Goal: Transaction & Acquisition: Purchase product/service

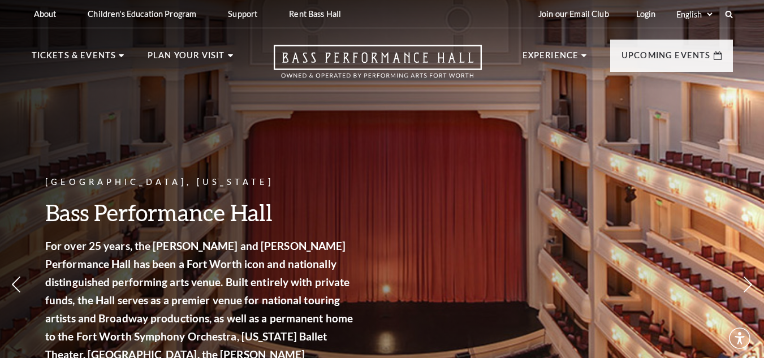
scroll to position [31, 0]
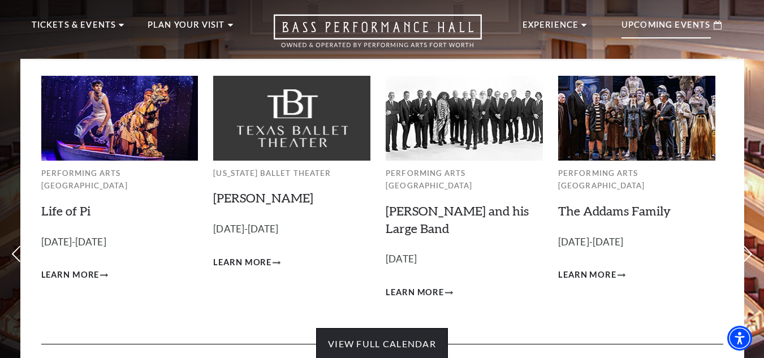
click at [383, 328] on link "View Full Calendar" at bounding box center [382, 344] width 132 height 32
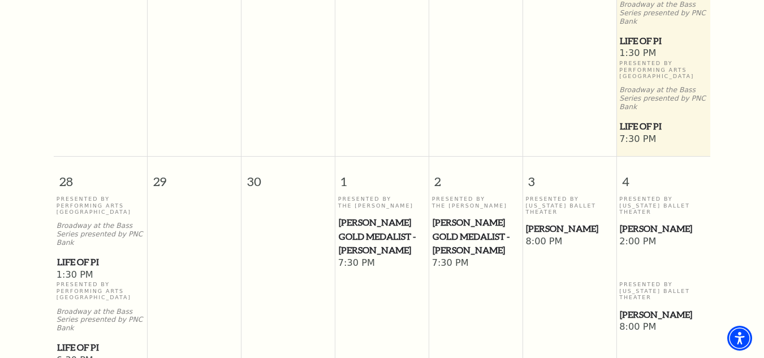
scroll to position [554, 0]
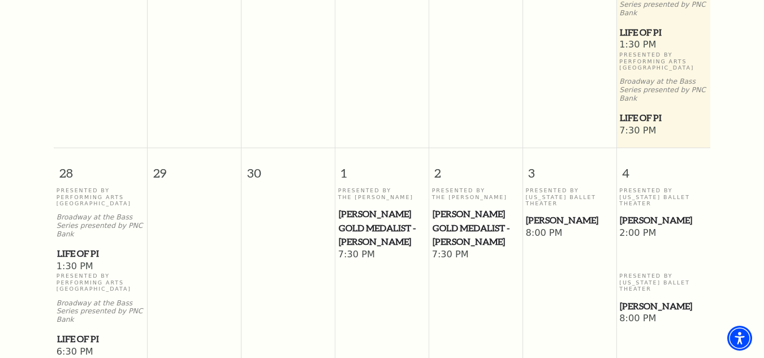
click at [357, 207] on span "Cliburn Gold Medalist - Aristo Sham" at bounding box center [382, 228] width 86 height 42
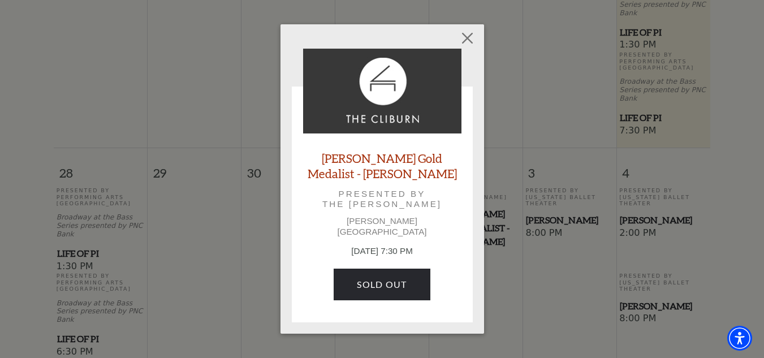
click at [357, 202] on div "Cliburn Gold Medalist - Aristo Sham Presented by The Cliburn Kimbell Art Museum…" at bounding box center [382, 180] width 158 height 262
click at [467, 47] on button "Close" at bounding box center [466, 38] width 21 height 21
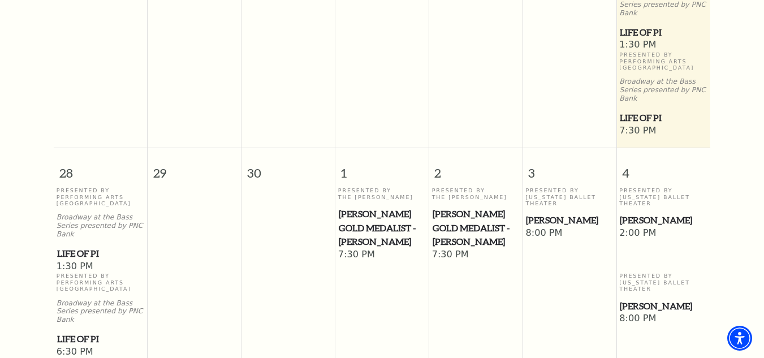
click at [465, 207] on span "Cliburn Gold Medalist - Aristo Sham" at bounding box center [475, 228] width 86 height 42
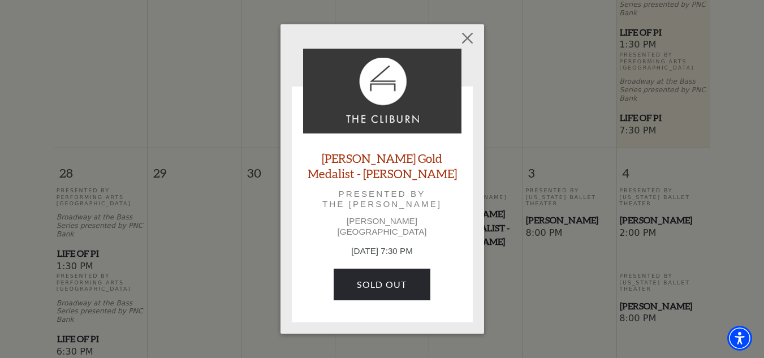
click at [361, 113] on img at bounding box center [382, 91] width 158 height 85
click at [463, 46] on button "Close" at bounding box center [466, 38] width 21 height 21
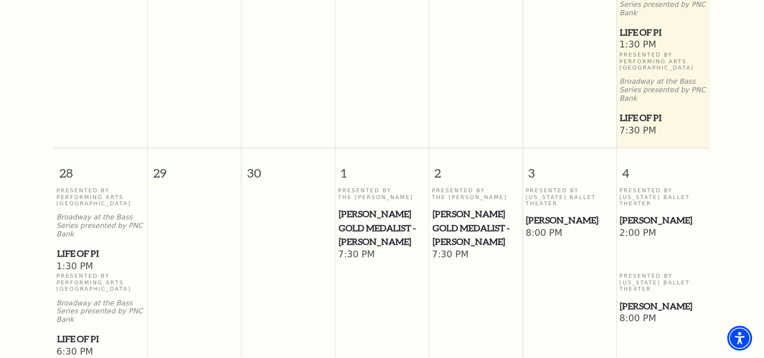
click at [369, 207] on span "Cliburn Gold Medalist - Aristo Sham" at bounding box center [382, 228] width 86 height 42
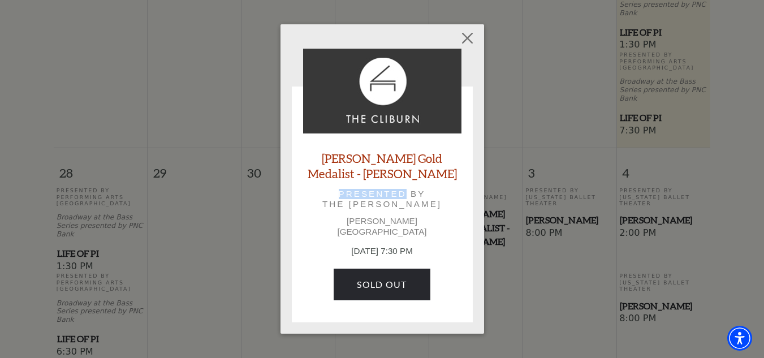
click at [369, 196] on p "Presented by The Cliburn" at bounding box center [382, 199] width 127 height 20
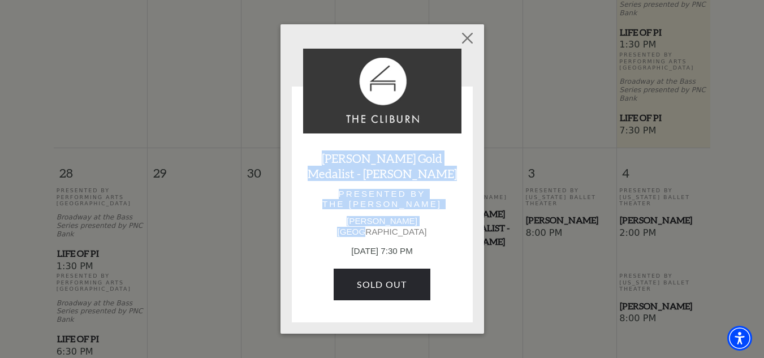
drag, startPoint x: 428, startPoint y: 227, endPoint x: 317, endPoint y: 159, distance: 130.4
click at [317, 159] on div "Cliburn Gold Medalist - Aristo Sham Presented by The Cliburn Kimbell Art Museum…" at bounding box center [382, 180] width 158 height 262
copy div "Cliburn Gold Medalist - Aristo Sham Presented by The Cliburn Kimbell Art Museum"
click at [474, 42] on button "Close" at bounding box center [466, 38] width 21 height 21
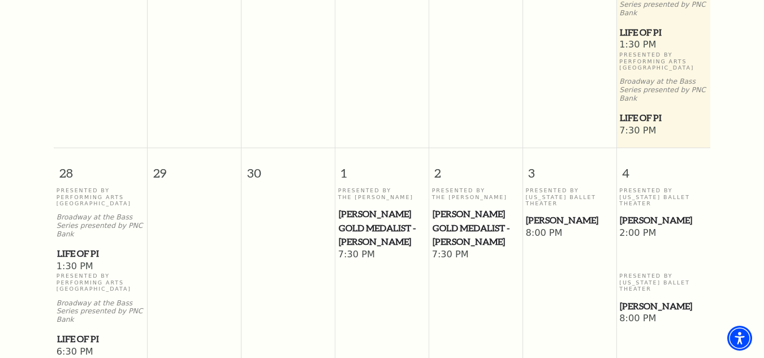
click at [83, 246] on span "Life of Pi" at bounding box center [100, 253] width 87 height 14
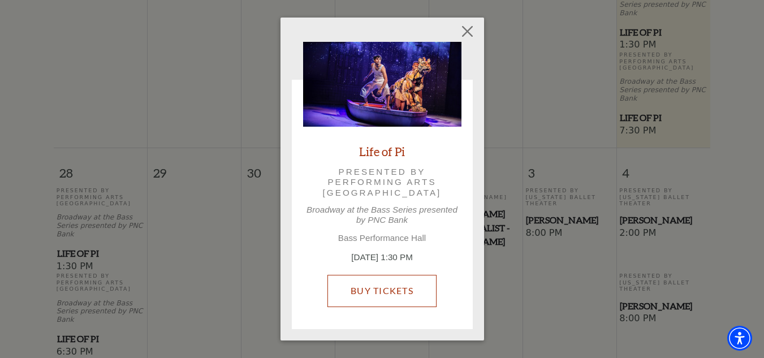
click at [357, 284] on link "Buy Tickets" at bounding box center [381, 291] width 109 height 32
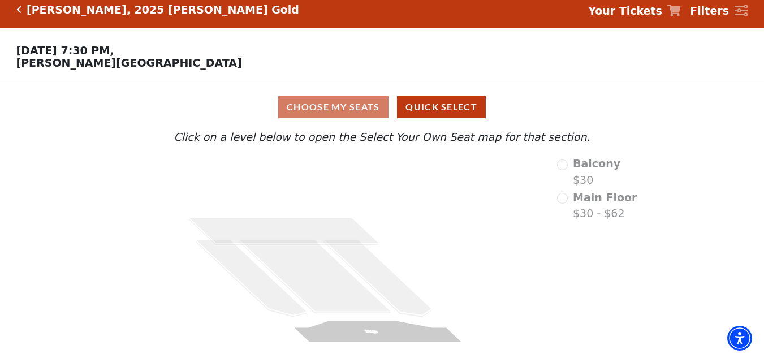
scroll to position [18, 0]
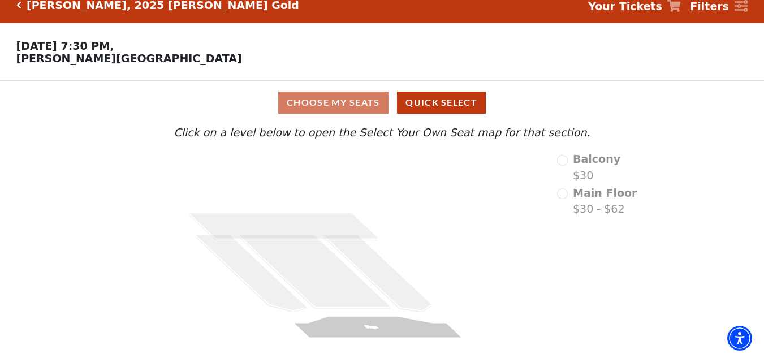
click at [375, 327] on text "Stage" at bounding box center [371, 326] width 16 height 5
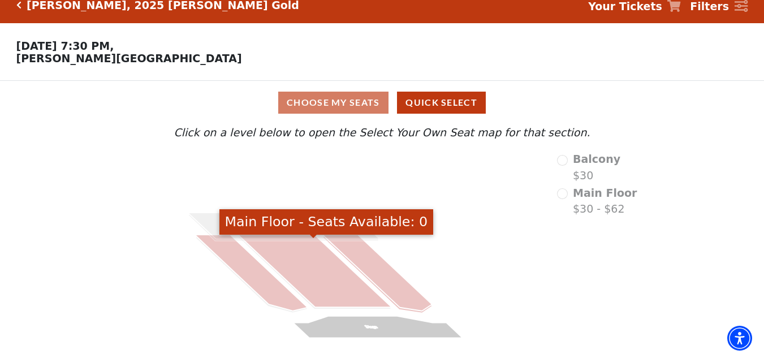
click at [343, 242] on icon at bounding box center [378, 273] width 108 height 76
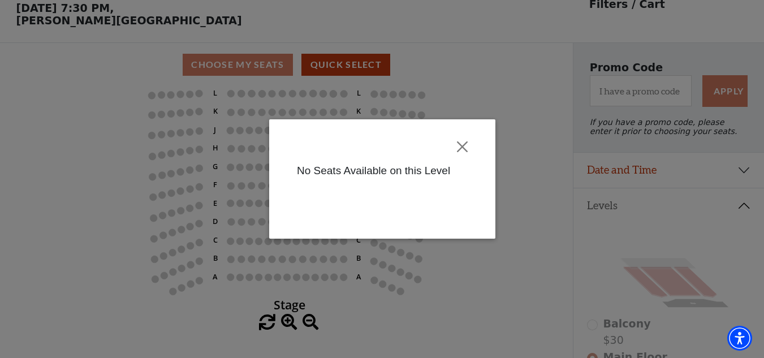
scroll to position [53, 0]
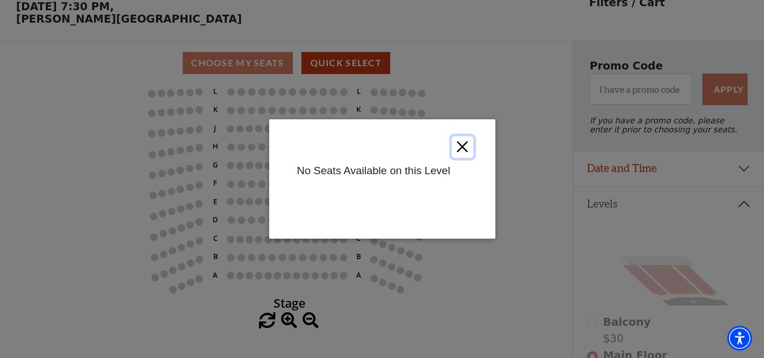
click at [463, 148] on button "Close" at bounding box center [461, 146] width 21 height 21
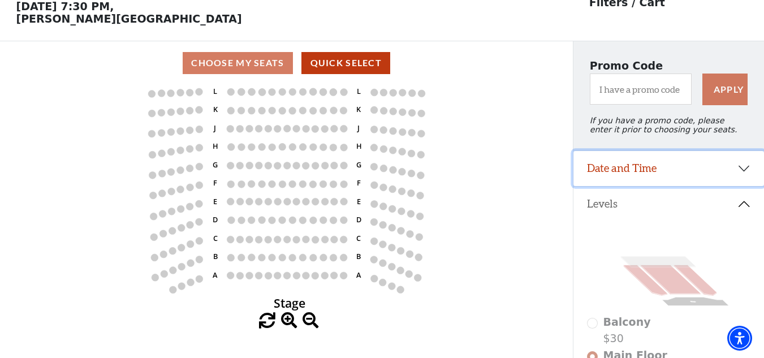
click at [716, 184] on button "Date and Time" at bounding box center [668, 168] width 190 height 35
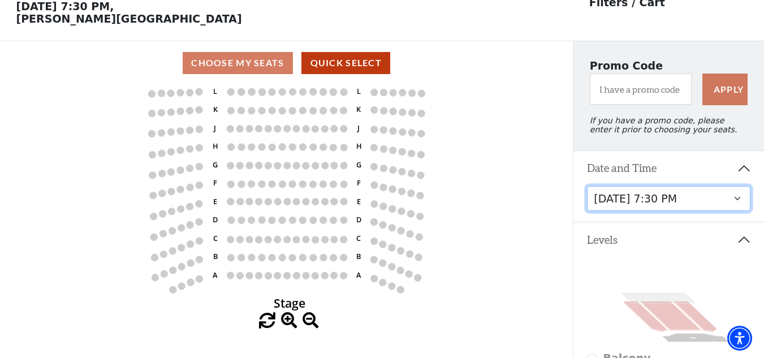
click at [704, 207] on select "Wednesday, October 1 at 7:30 PM Thursday, October 2 at 7:30 PM" at bounding box center [668, 198] width 163 height 25
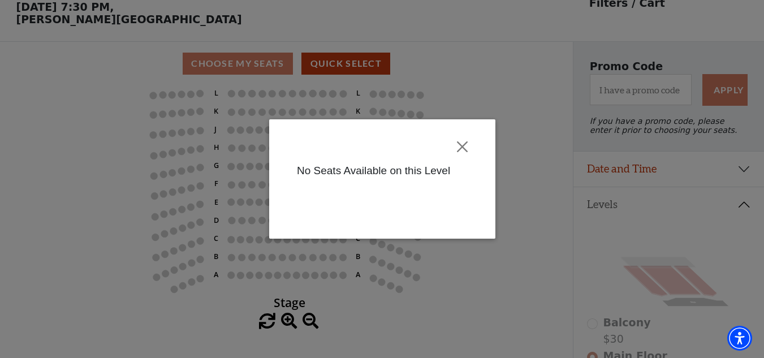
scroll to position [53, 0]
click at [462, 146] on button "Close" at bounding box center [461, 146] width 21 height 21
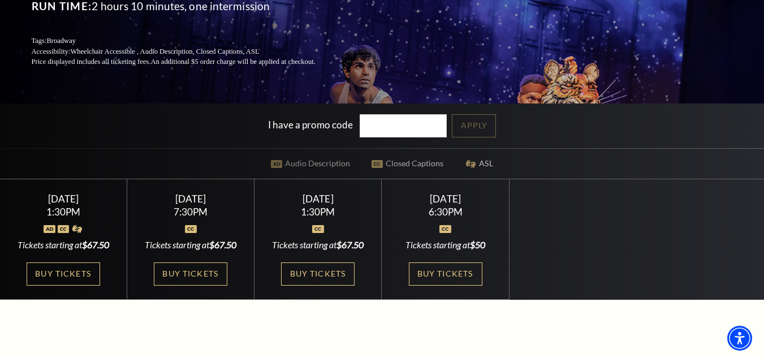
scroll to position [172, 0]
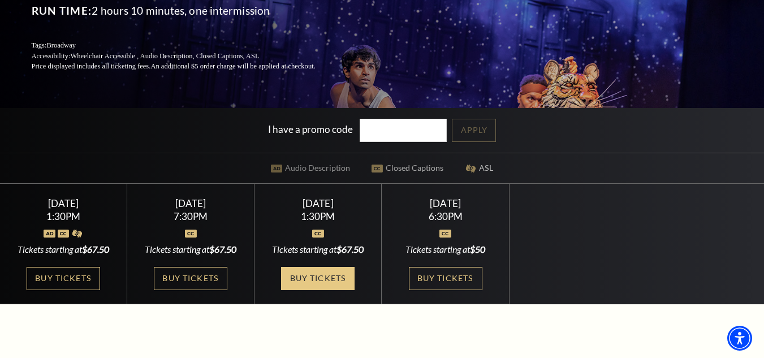
click at [318, 280] on link "Buy Tickets" at bounding box center [317, 278] width 73 height 23
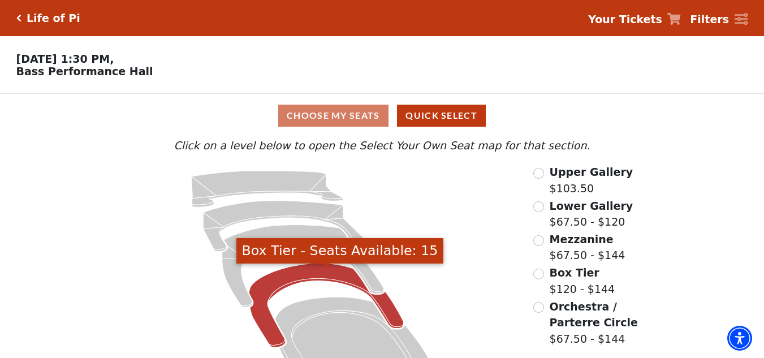
click at [315, 283] on icon "Box Tier - Seats Available: 15" at bounding box center [326, 305] width 155 height 84
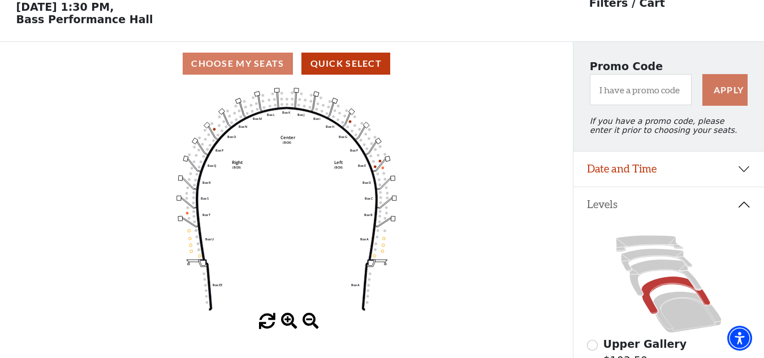
scroll to position [53, 0]
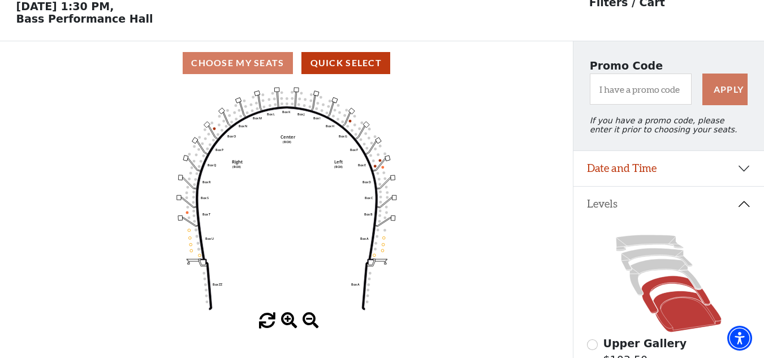
click at [671, 308] on icon at bounding box center [687, 311] width 68 height 41
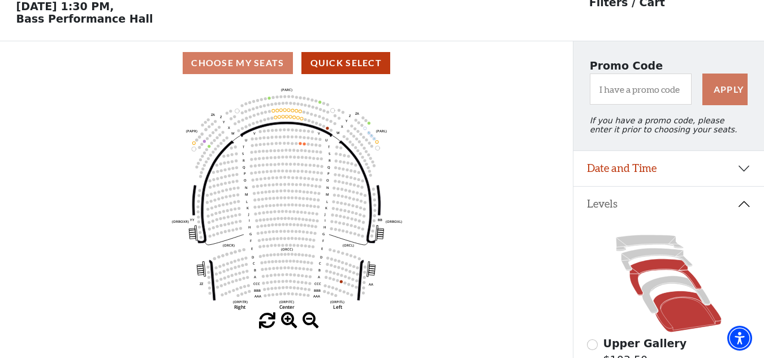
click at [652, 269] on icon at bounding box center [665, 277] width 72 height 37
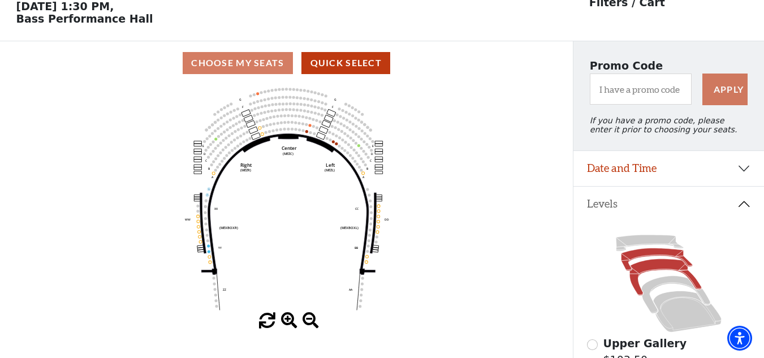
click at [661, 261] on icon at bounding box center [656, 259] width 71 height 23
